Goal: Find specific page/section: Find specific page/section

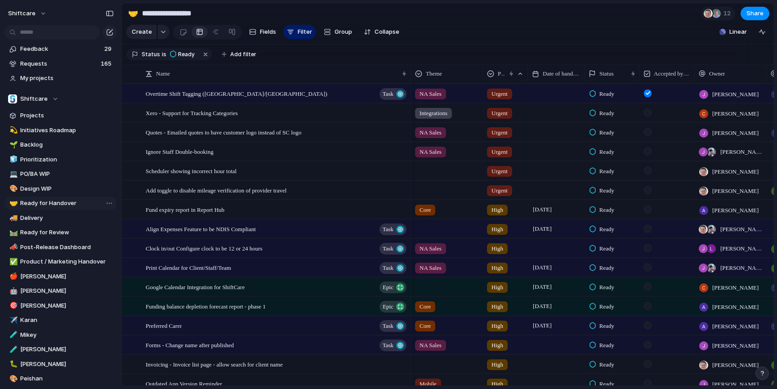
click at [42, 206] on span "Ready for Handover" at bounding box center [67, 203] width 94 height 9
